Goal: Find specific page/section: Find specific page/section

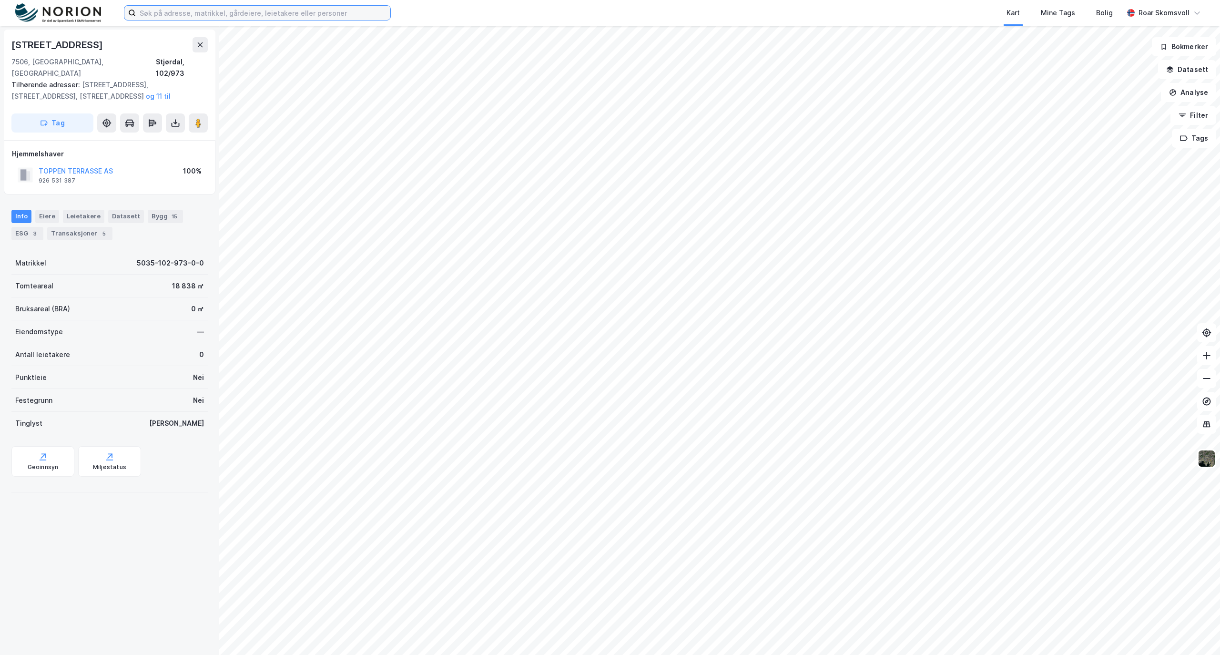
click at [178, 13] on input at bounding box center [263, 13] width 254 height 14
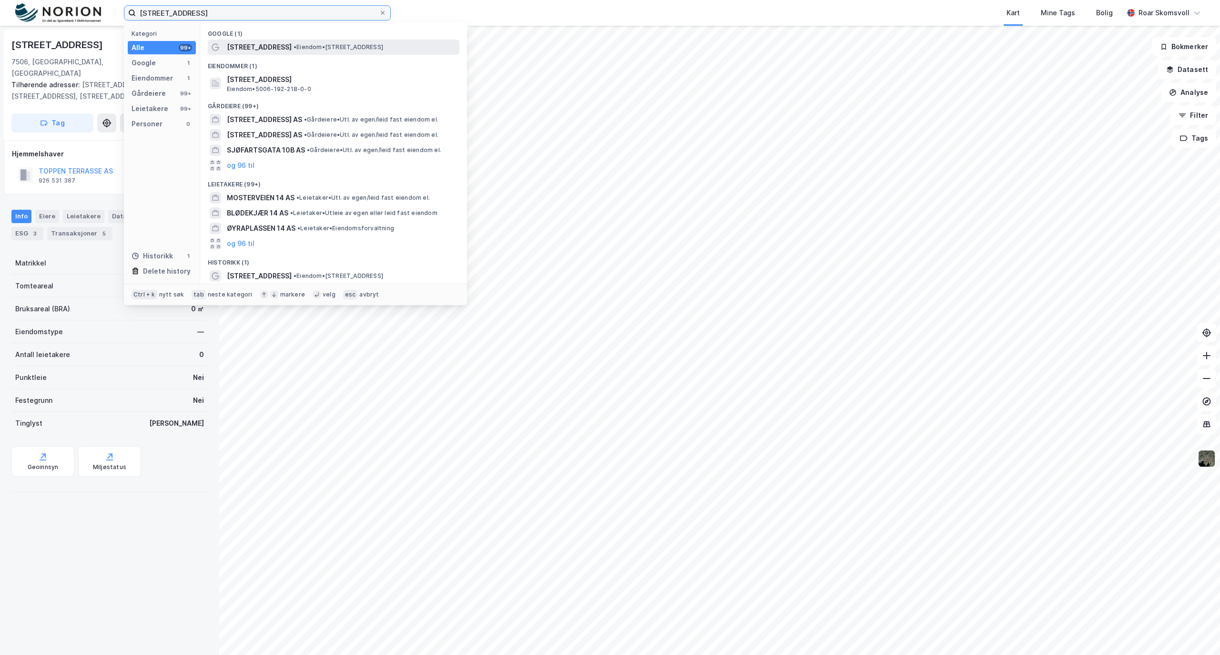
type input "[STREET_ADDRESS]"
click at [293, 44] on span "•" at bounding box center [294, 46] width 3 height 7
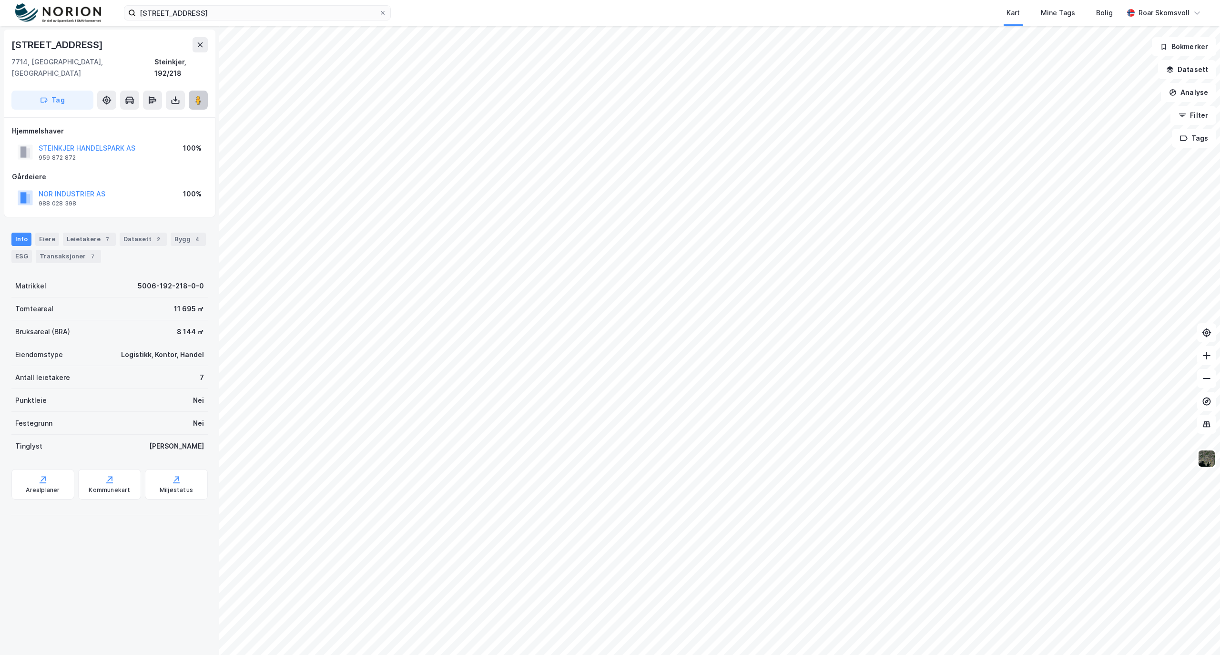
click at [197, 91] on button at bounding box center [198, 100] width 19 height 19
